Goal: Information Seeking & Learning: Understand process/instructions

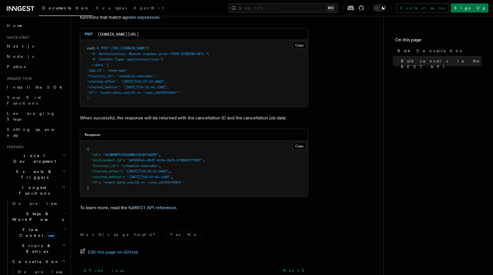
scroll to position [119, 0]
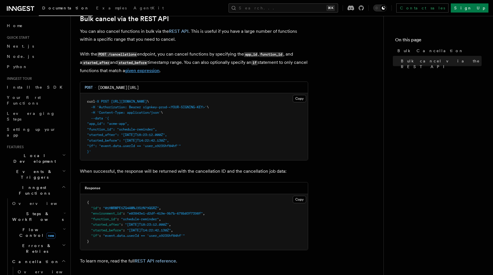
click at [159, 72] on link "given expression" at bounding box center [142, 70] width 34 height 5
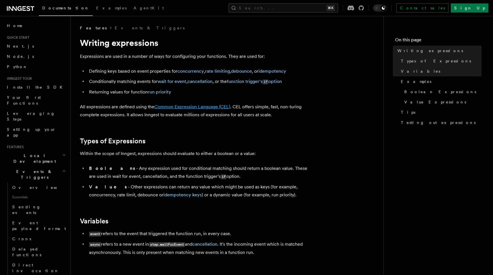
click at [211, 108] on link "Common Expression Language (CEL)" at bounding box center [192, 106] width 76 height 5
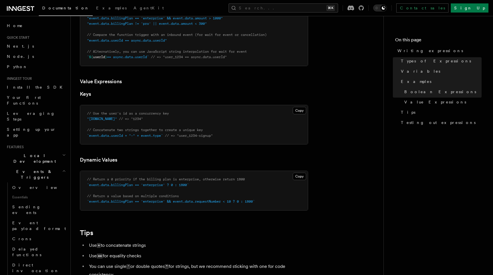
scroll to position [453, 0]
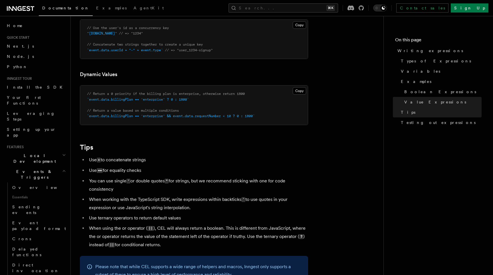
scroll to position [119, 0]
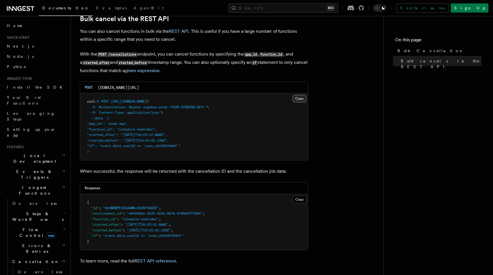
click at [295, 99] on button "Copy Copied" at bounding box center [299, 98] width 13 height 7
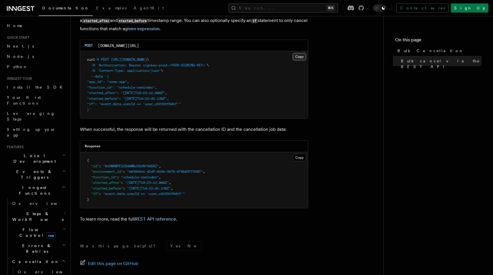
scroll to position [161, 0]
